Goal: Complete application form: Complete application form

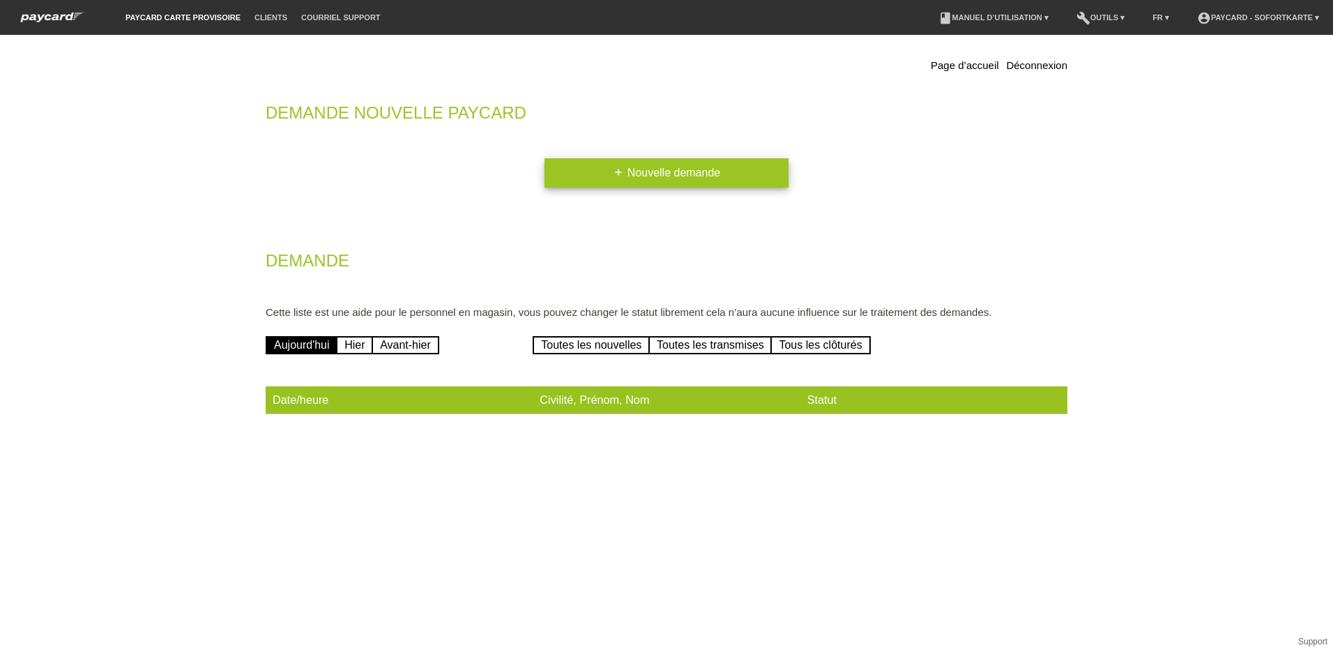
click at [675, 182] on link "add Nouvelle demande" at bounding box center [667, 172] width 244 height 29
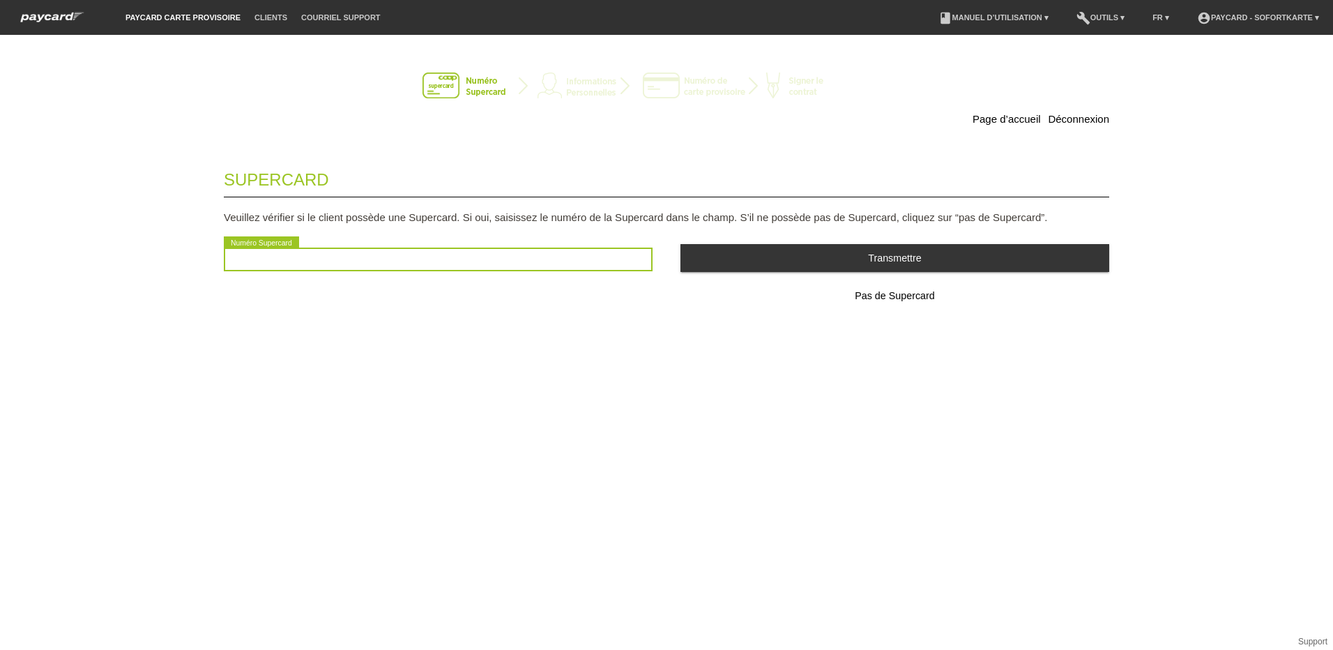
click at [438, 257] on input "text" at bounding box center [438, 260] width 429 height 24
click at [377, 261] on input "text" at bounding box center [438, 260] width 429 height 24
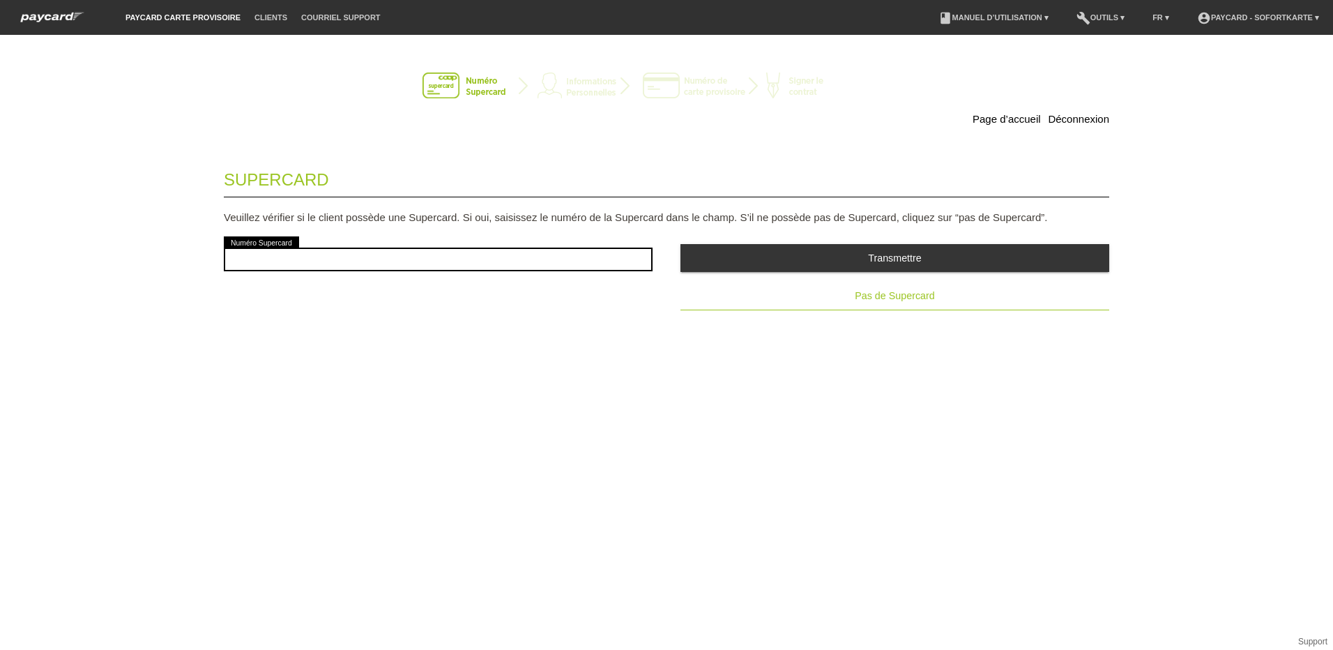
click at [900, 298] on span "Pas de Supercard" at bounding box center [894, 295] width 79 height 11
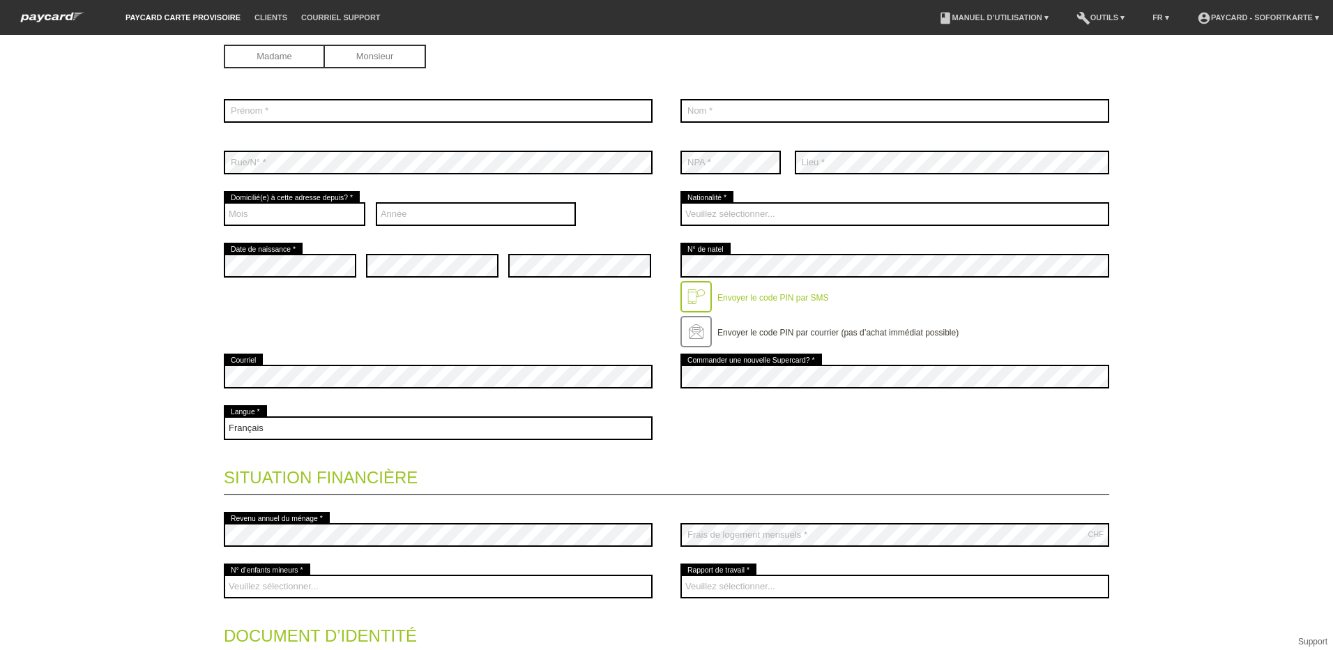
scroll to position [279, 0]
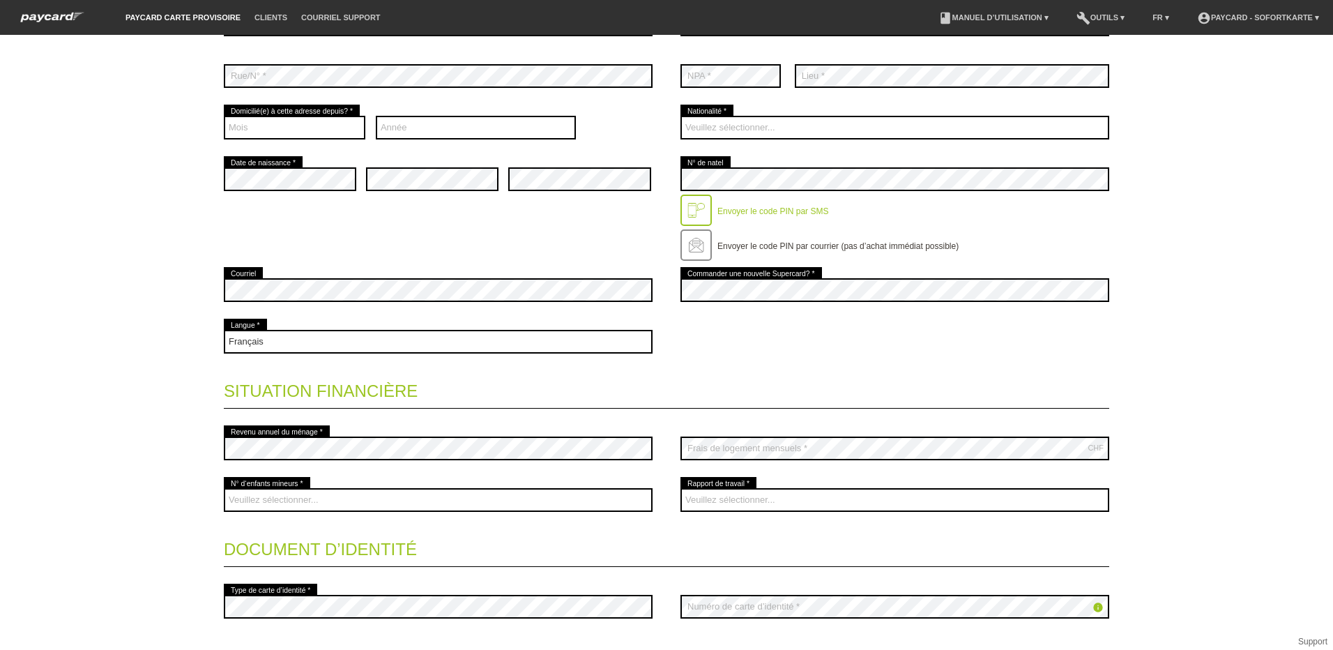
click at [1151, 352] on div "Page d’accueil Déconnexion Coordonnées * Champs obligatoires Madame Monsieur er…" at bounding box center [666, 342] width 1333 height 615
click at [420, 376] on legend "Situation financière" at bounding box center [667, 387] width 886 height 41
click at [217, 367] on div "Page d’accueil Déconnexion Coordonnées * Champs obligatoires Madame Monsieur er…" at bounding box center [667, 256] width 976 height 972
